Goal: Obtain resource: Download file/media

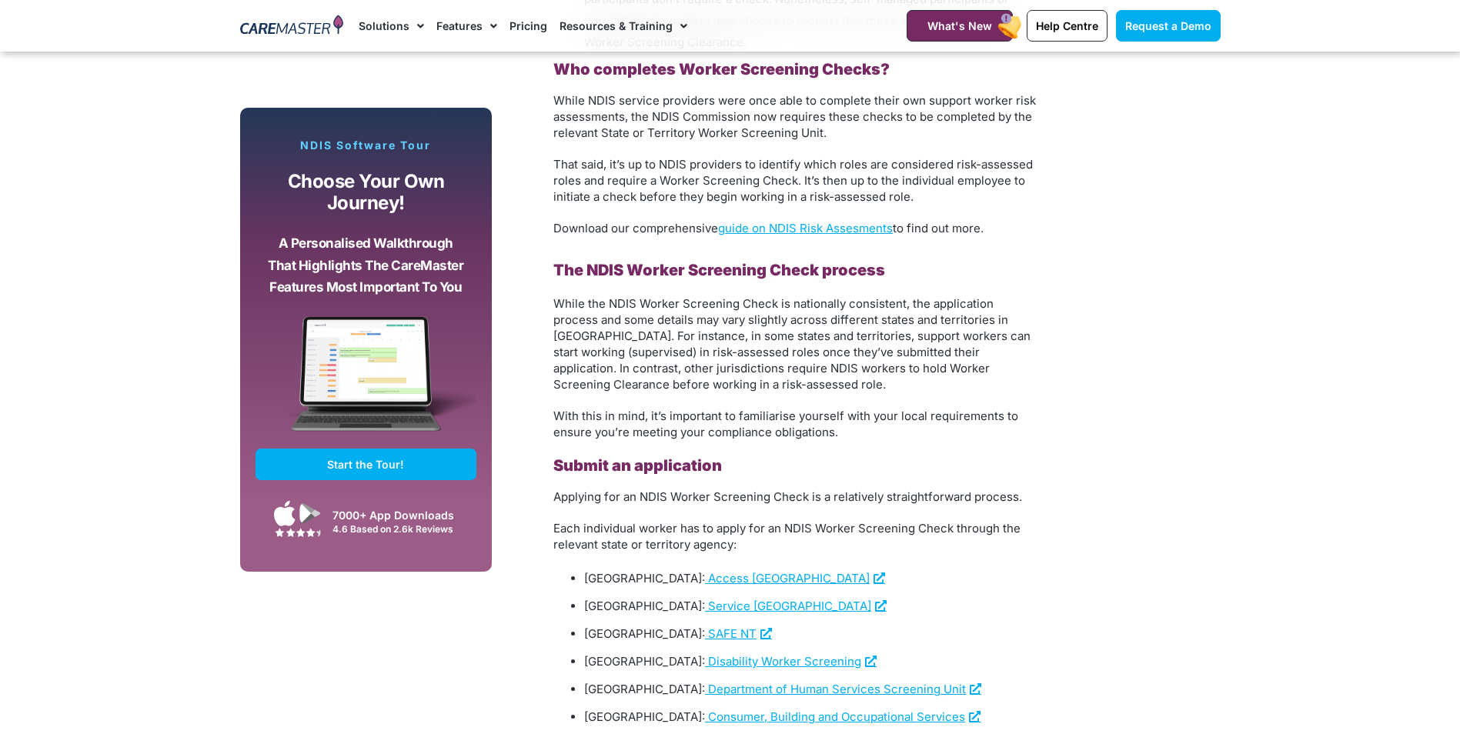
scroll to position [1837, 0]
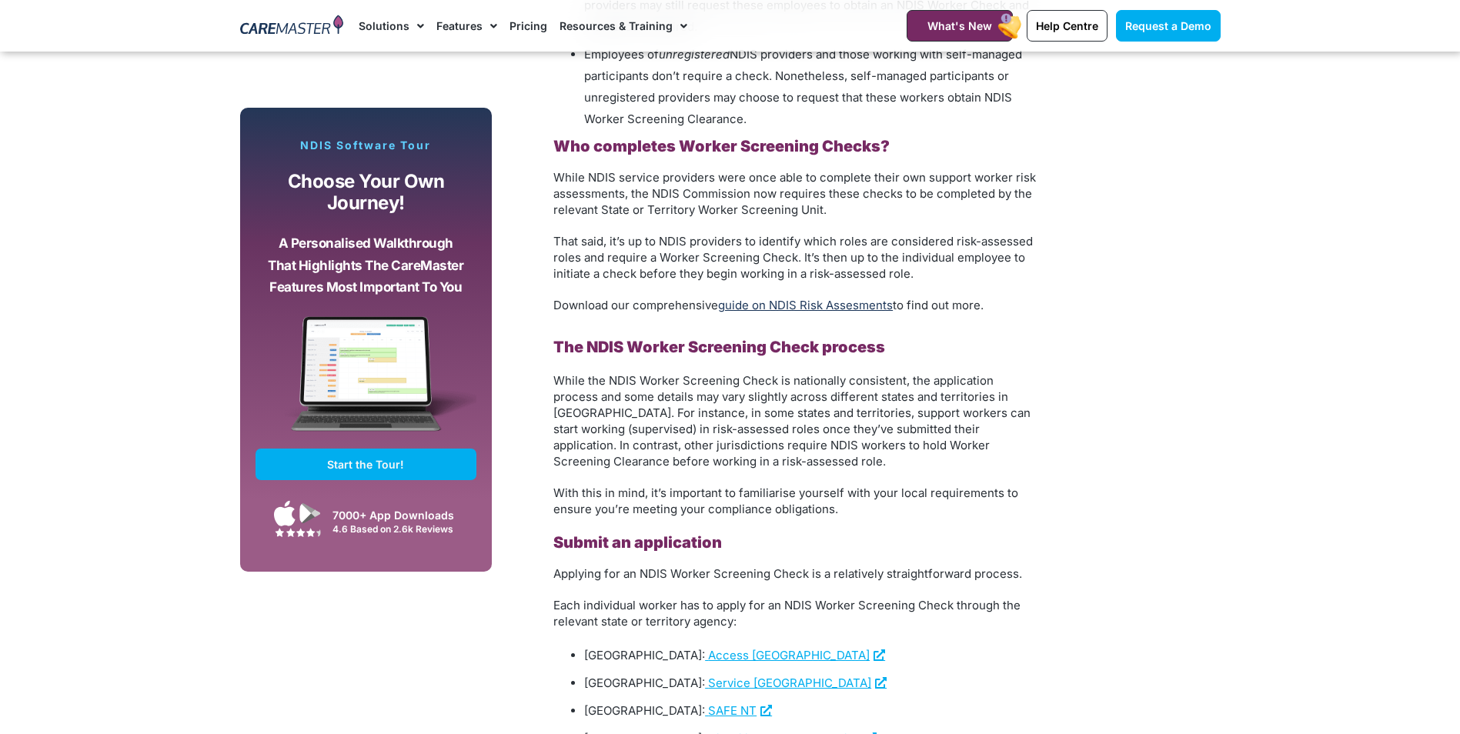
click at [789, 313] on link "guide on NDIS Risk Assesments" at bounding box center [805, 305] width 175 height 15
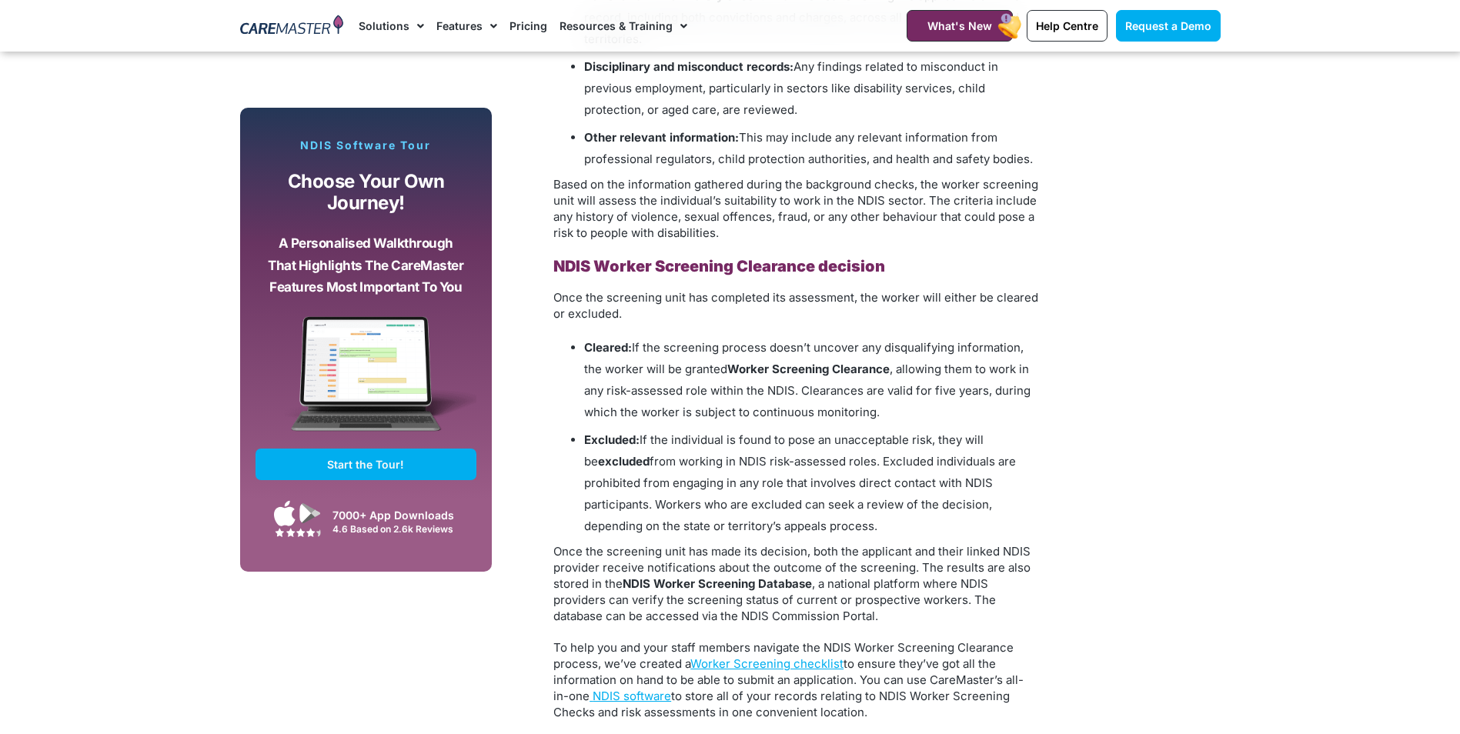
scroll to position [2991, 0]
